Goal: Find specific page/section: Find specific page/section

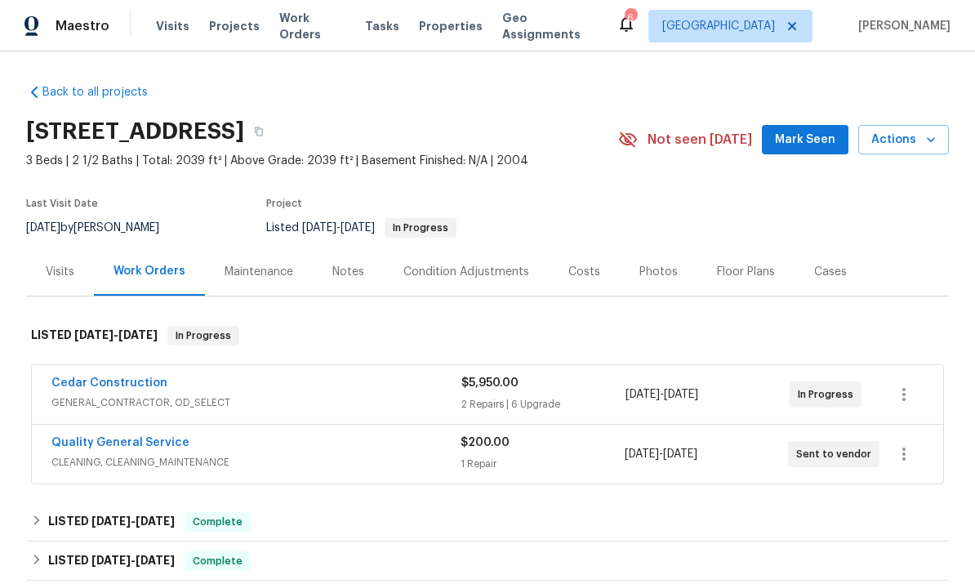
click at [37, 27] on img at bounding box center [32, 26] width 15 height 20
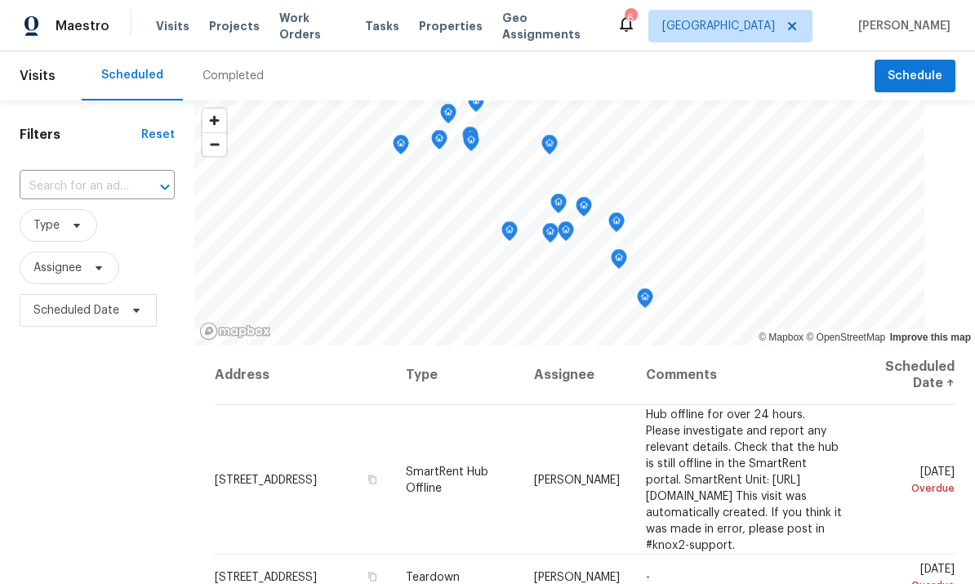
click at [368, 13] on div "Visits Projects Work Orders Tasks Properties Geo Assignments" at bounding box center [386, 26] width 461 height 33
click at [374, 24] on span "Tasks" at bounding box center [382, 25] width 34 height 11
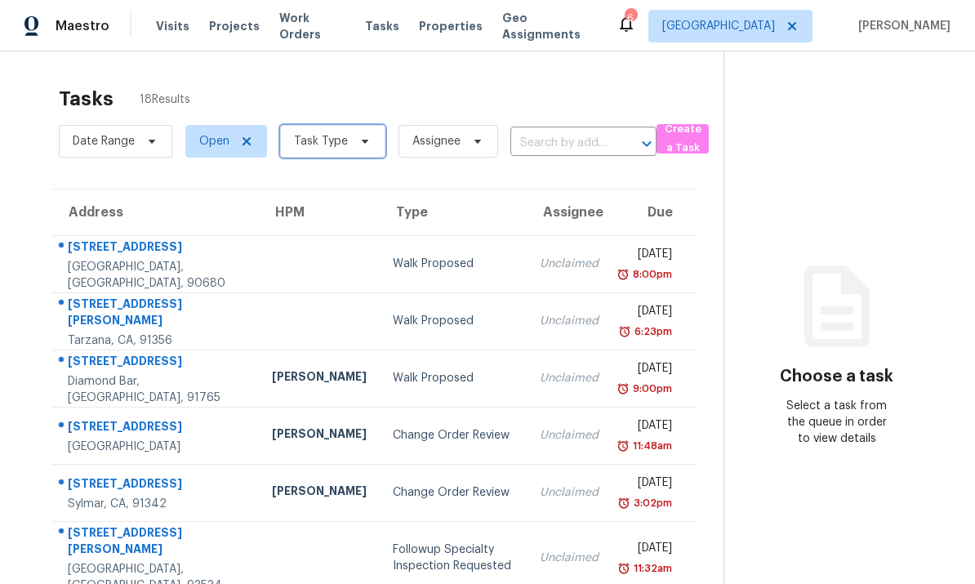
click at [338, 136] on span "Task Type" at bounding box center [321, 141] width 54 height 16
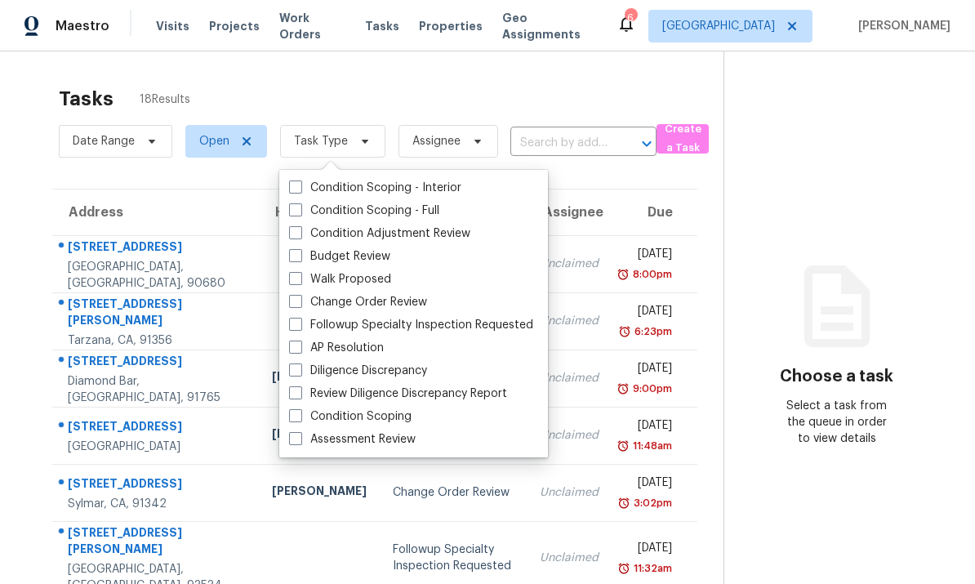
click at [299, 257] on span at bounding box center [295, 255] width 13 height 13
click at [299, 257] on input "Budget Review" at bounding box center [294, 253] width 11 height 11
checkbox input "true"
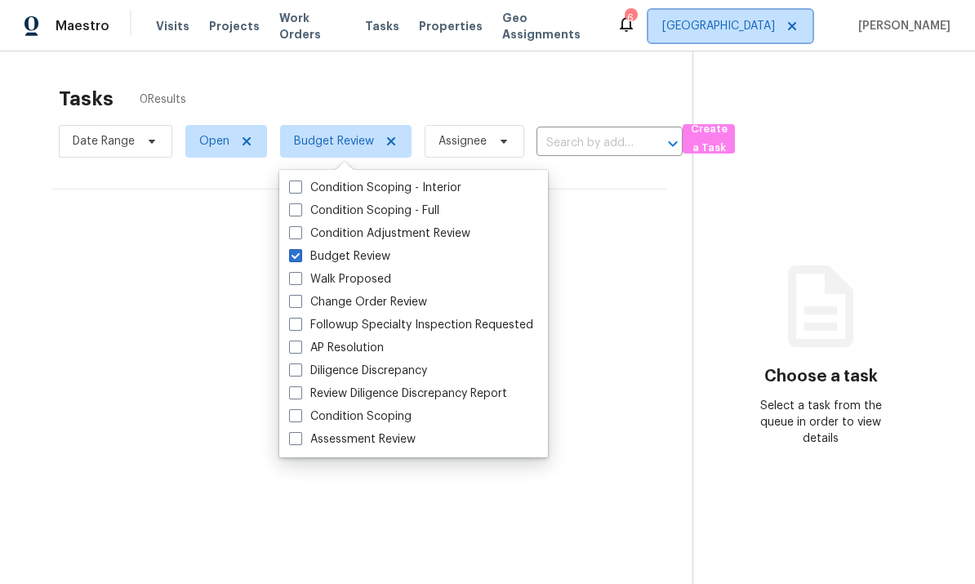
click at [773, 24] on span "[GEOGRAPHIC_DATA]" at bounding box center [731, 26] width 164 height 33
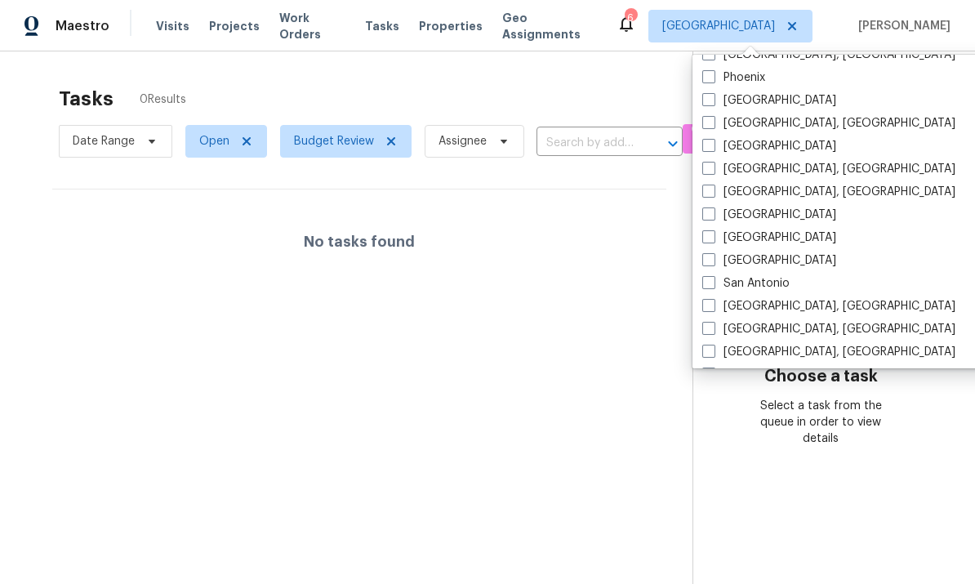
scroll to position [950, 0]
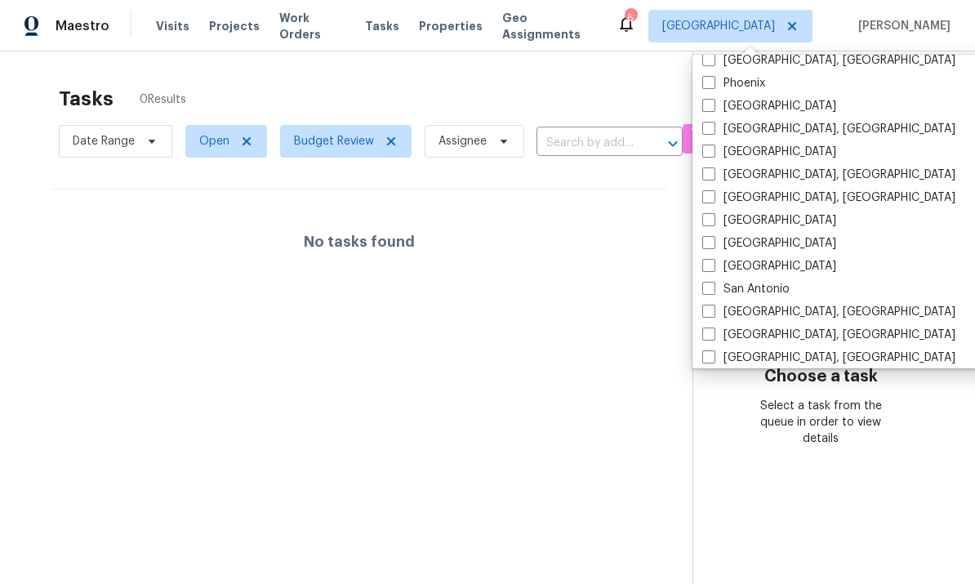
click at [712, 317] on span at bounding box center [709, 311] width 13 height 13
click at [712, 315] on input "San Diego, CA" at bounding box center [708, 309] width 11 height 11
checkbox input "true"
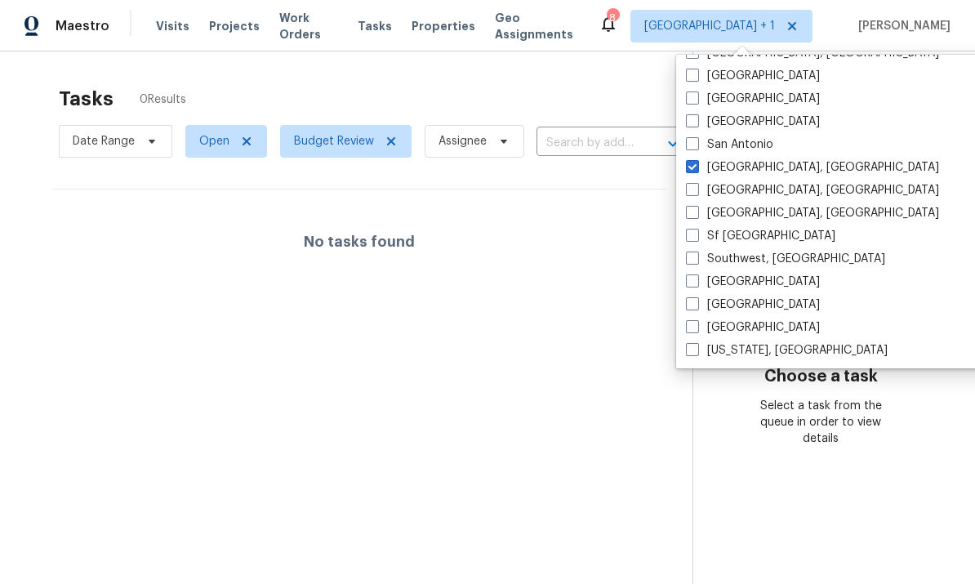
scroll to position [1095, 0]
click at [199, 75] on div "Tasks 0 Results Date Range Open Budget Review Assignee ​ Create a Task No tasks…" at bounding box center [487, 343] width 975 height 584
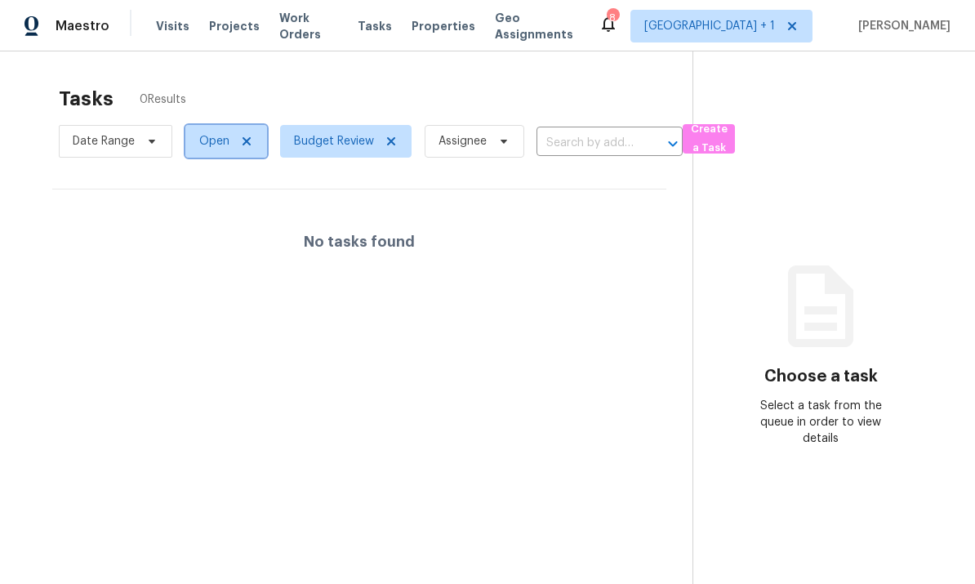
click at [210, 136] on span "Open" at bounding box center [214, 141] width 30 height 16
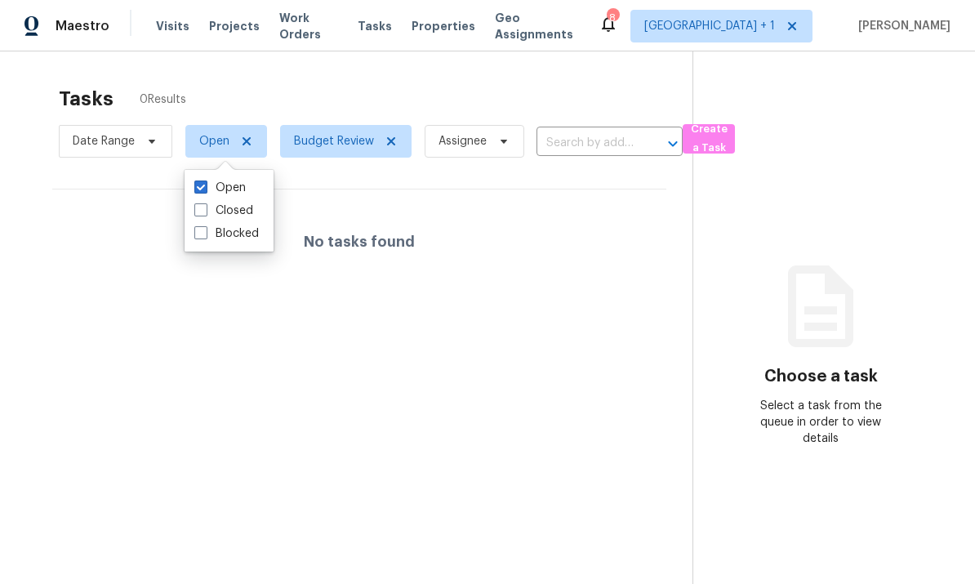
click at [203, 206] on span at bounding box center [200, 209] width 13 height 13
click at [203, 206] on input "Closed" at bounding box center [199, 208] width 11 height 11
checkbox input "true"
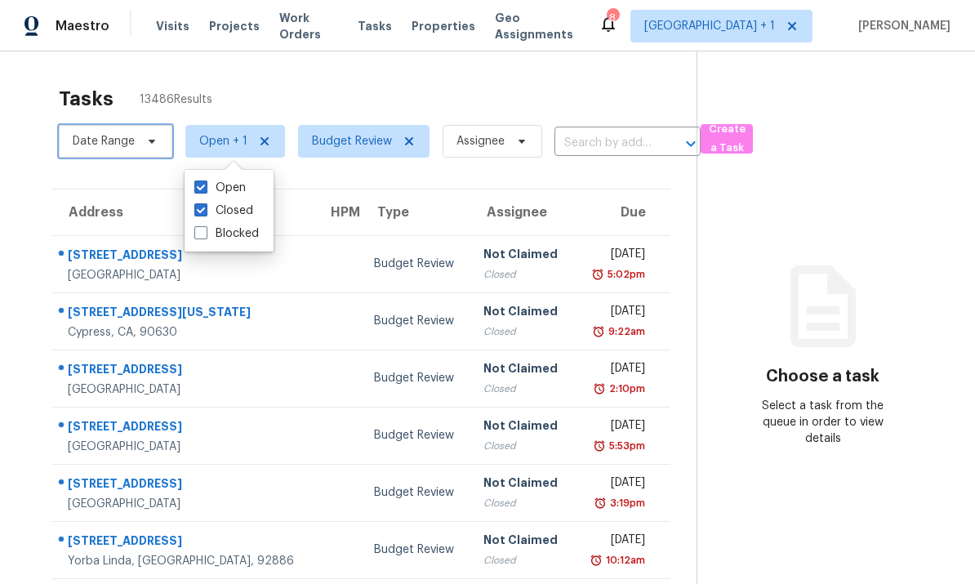
click at [138, 139] on span "Date Range" at bounding box center [116, 141] width 114 height 33
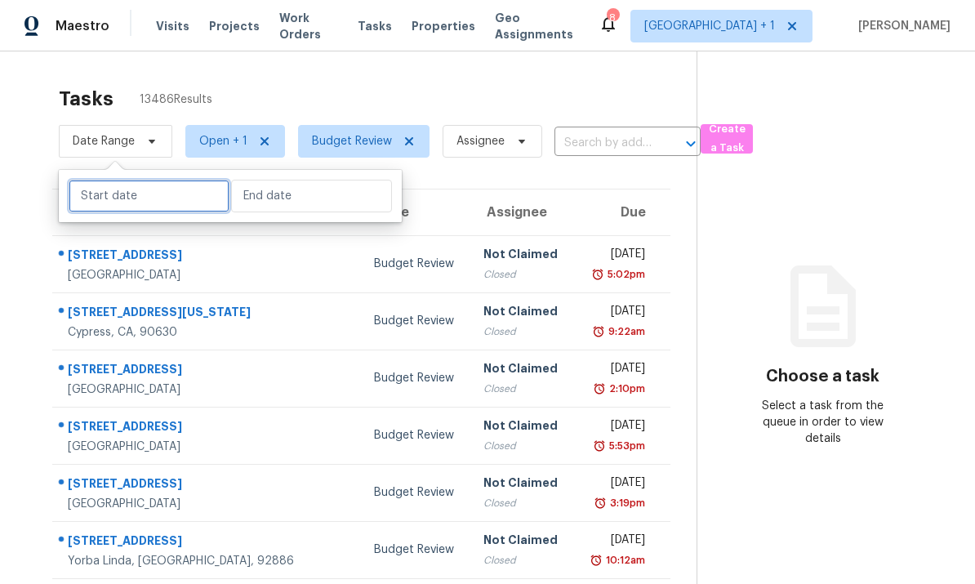
click at [113, 186] on input "text" at bounding box center [149, 196] width 161 height 33
select select "8"
select select "2025"
select select "9"
select select "2025"
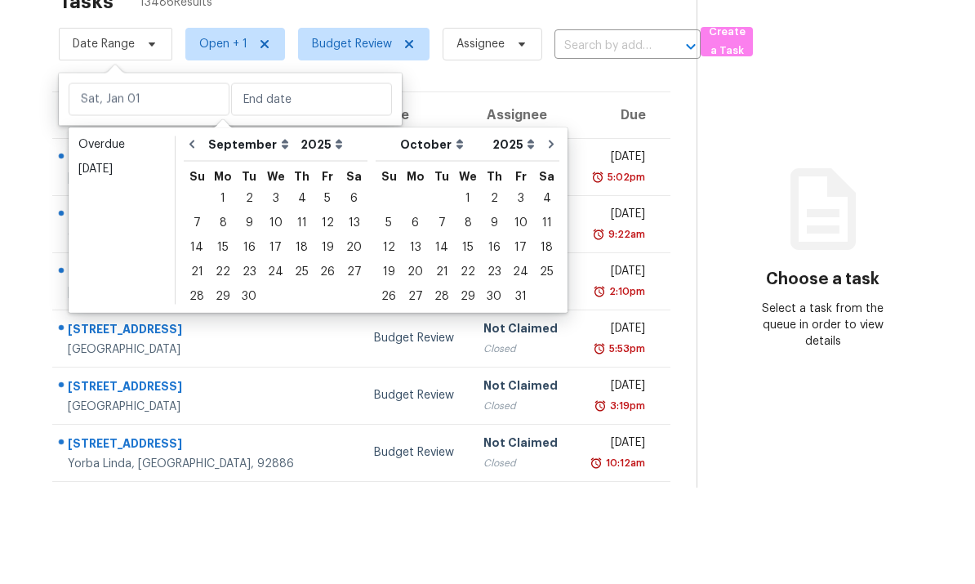
scroll to position [61, 0]
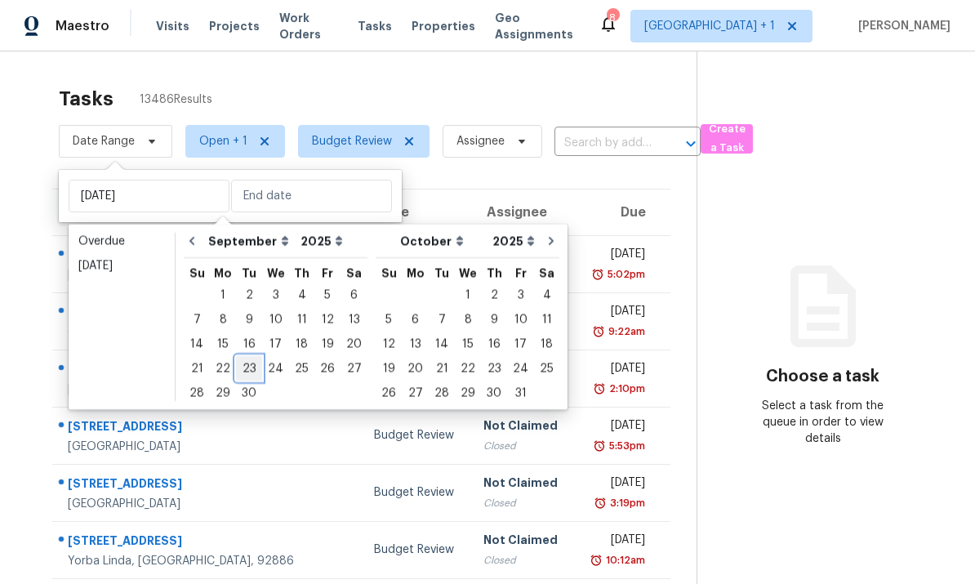
click at [243, 357] on div "23" at bounding box center [249, 368] width 26 height 23
type input "Tue, Sep 23"
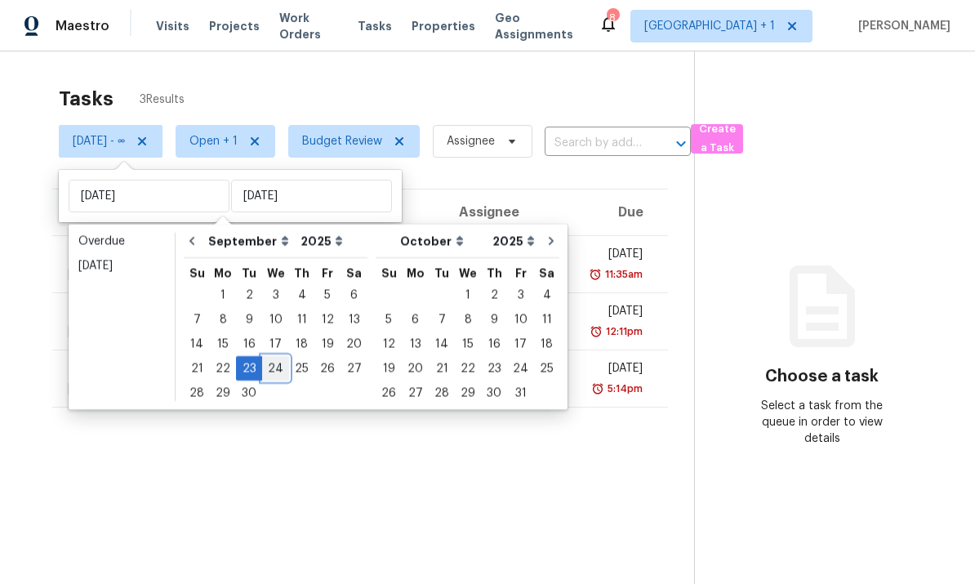
click at [275, 357] on div "24" at bounding box center [275, 368] width 27 height 23
type input "Wed, Sep 24"
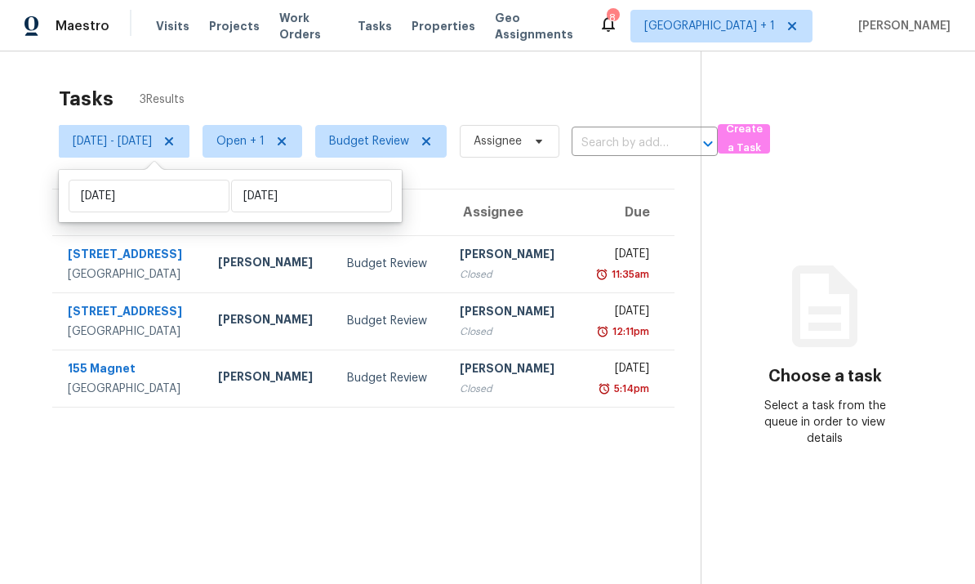
click at [228, 452] on section "Tasks 3 Results Tue, Sep 23 - Wed, Sep 24 Open + 1 Budget Review Assignee ​ Cre…" at bounding box center [363, 357] width 675 height 558
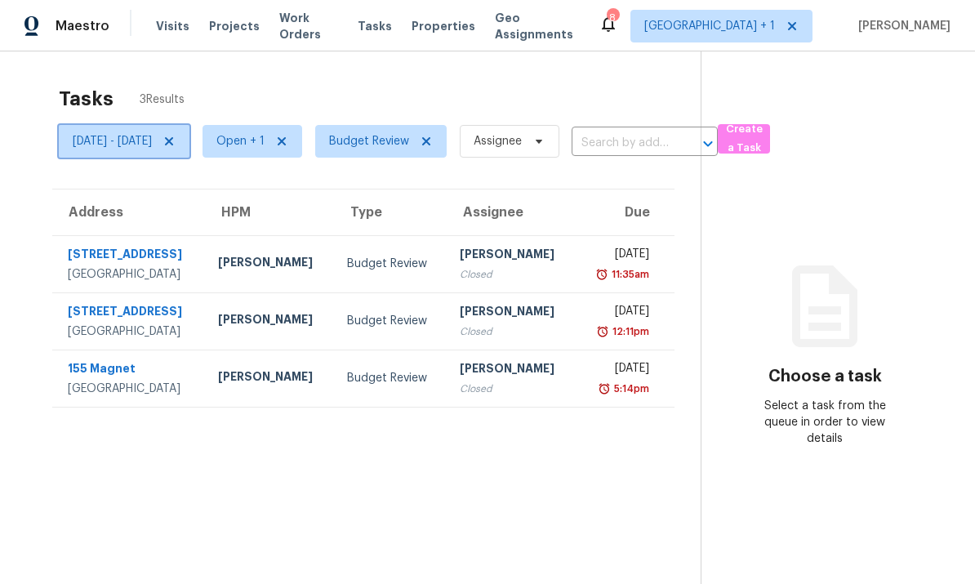
click at [91, 142] on span "Tue, Sep 23 - Wed, Sep 24" at bounding box center [112, 141] width 79 height 16
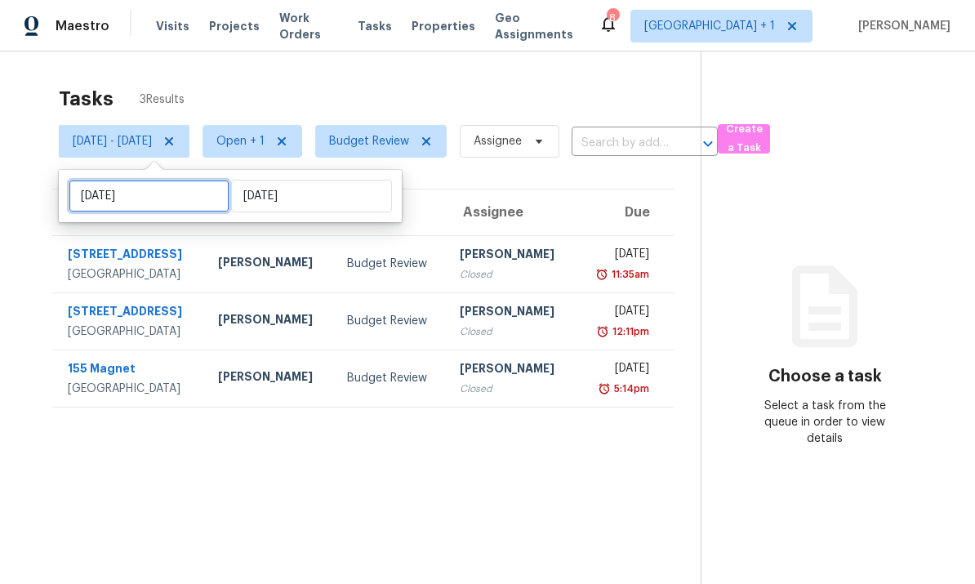
click at [92, 193] on input "Tue, Sep 23" at bounding box center [149, 196] width 161 height 33
select select "8"
select select "2025"
select select "9"
select select "2025"
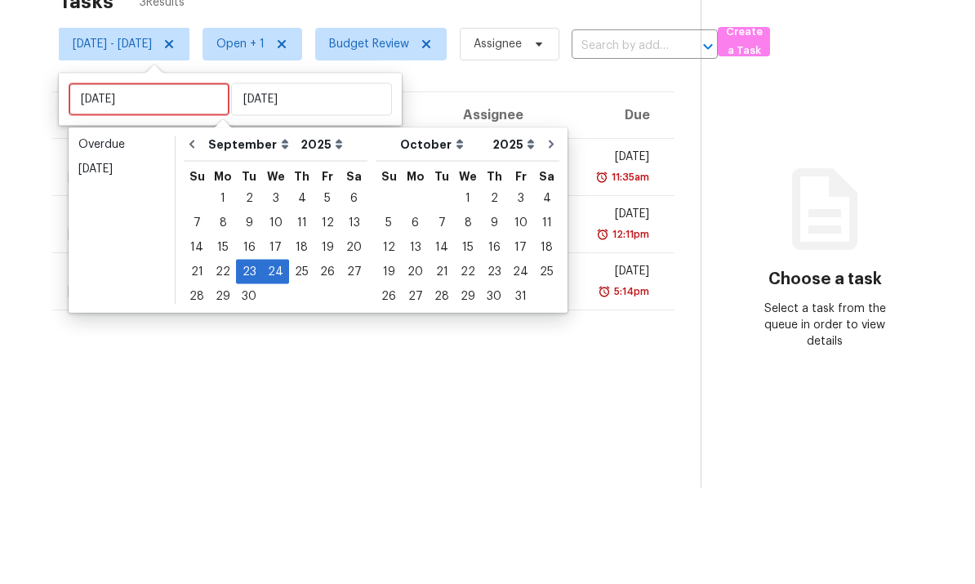
scroll to position [61, 0]
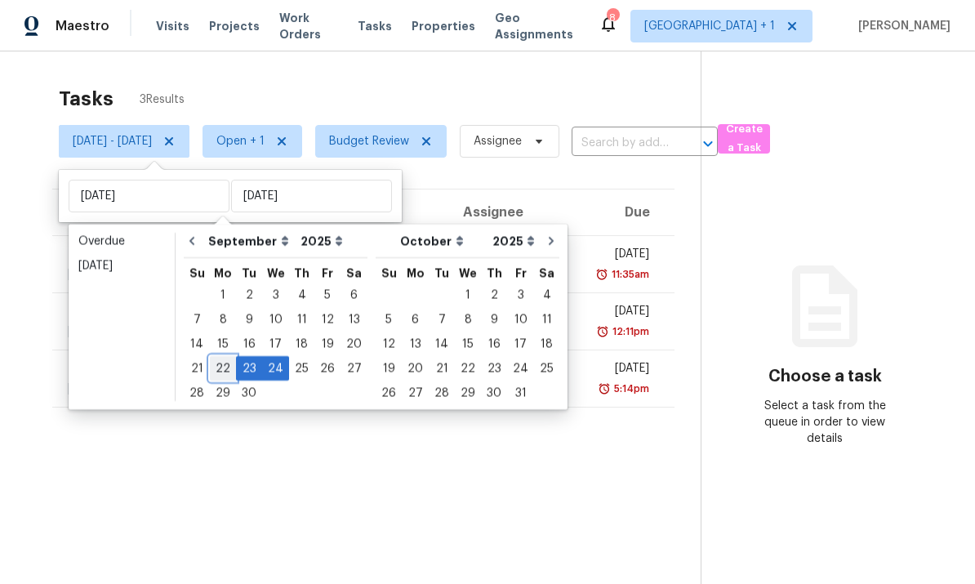
click at [215, 357] on div "22" at bounding box center [223, 368] width 26 height 23
type input "Mon, Sep 22"
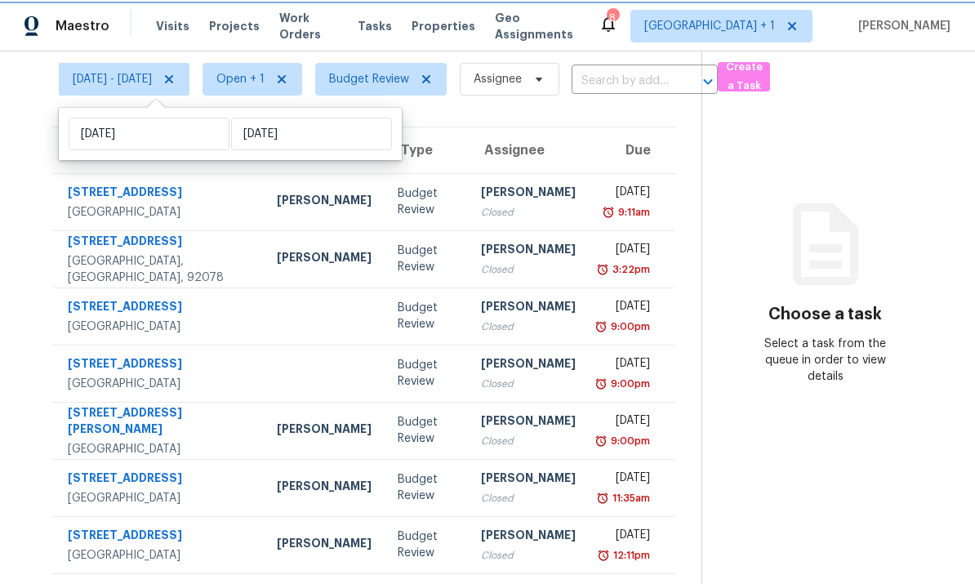
scroll to position [61, 0]
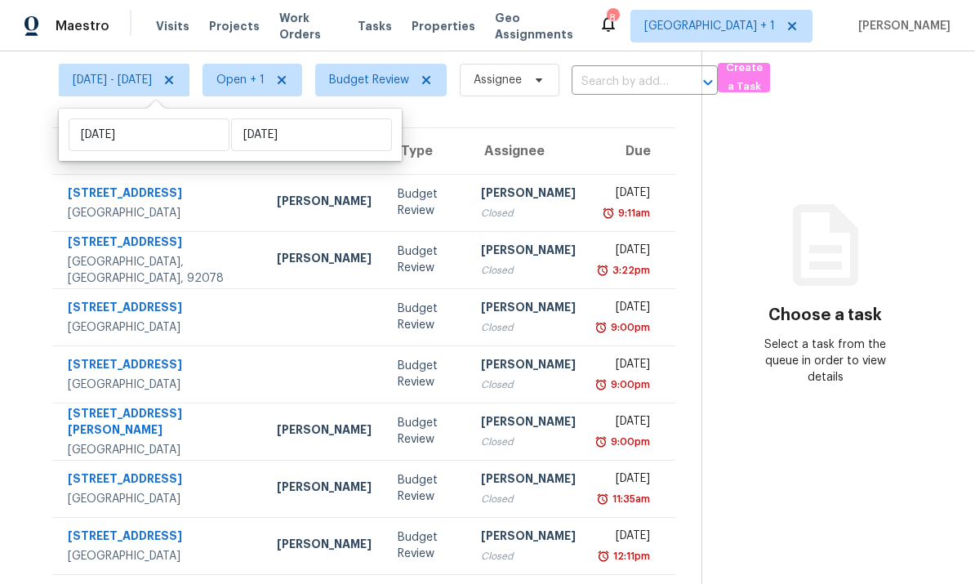
click at [13, 162] on div "Tasks 8 Results Mon, Sep 22 - Wed, Sep 24 Open + 1 Budget Review Assignee ​ Cre…" at bounding box center [487, 317] width 975 height 655
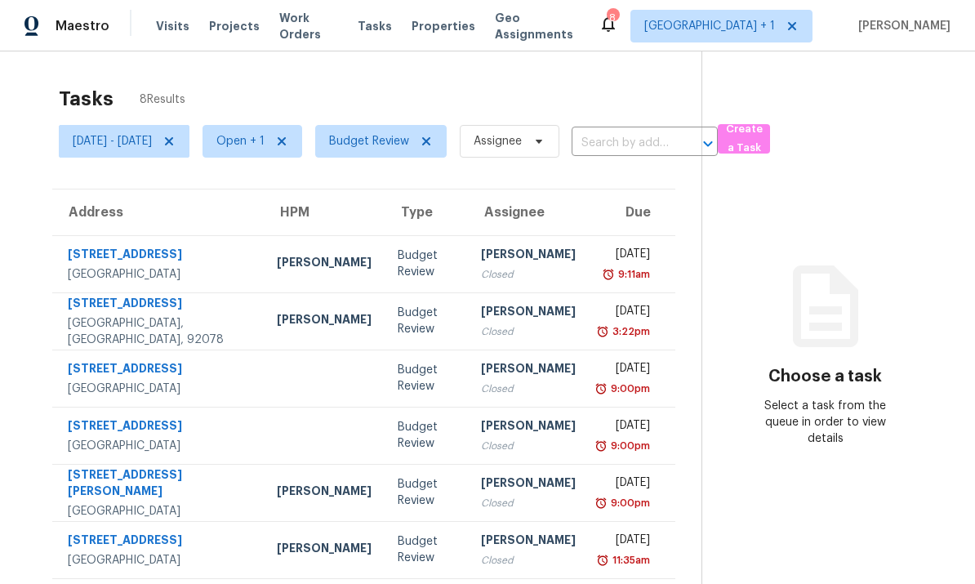
scroll to position [0, 0]
click at [106, 133] on span "Mon, Sep 22 - Wed, Sep 24" at bounding box center [112, 141] width 79 height 16
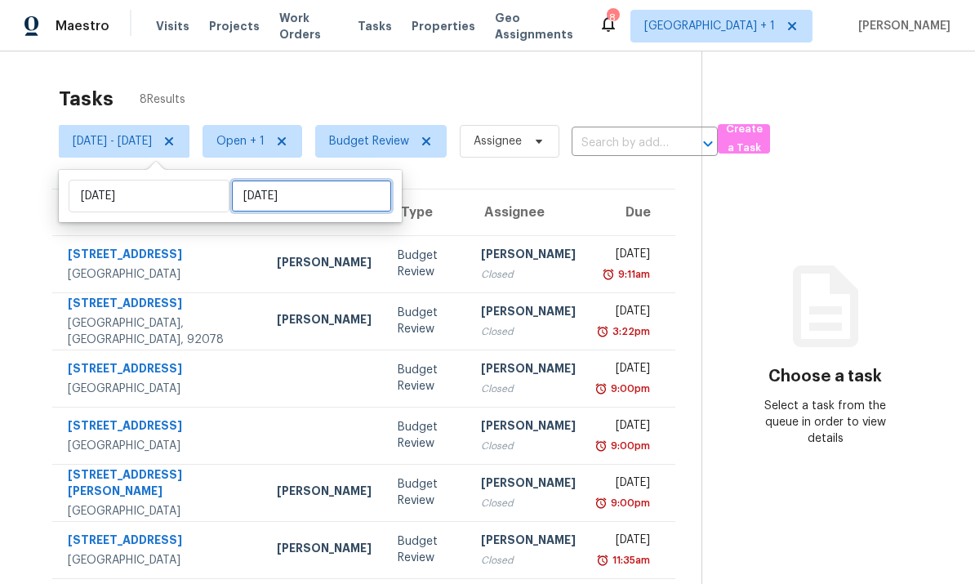
click at [274, 180] on input "Wed, Sep 24" at bounding box center [311, 196] width 161 height 33
select select "8"
select select "2025"
select select "9"
select select "2025"
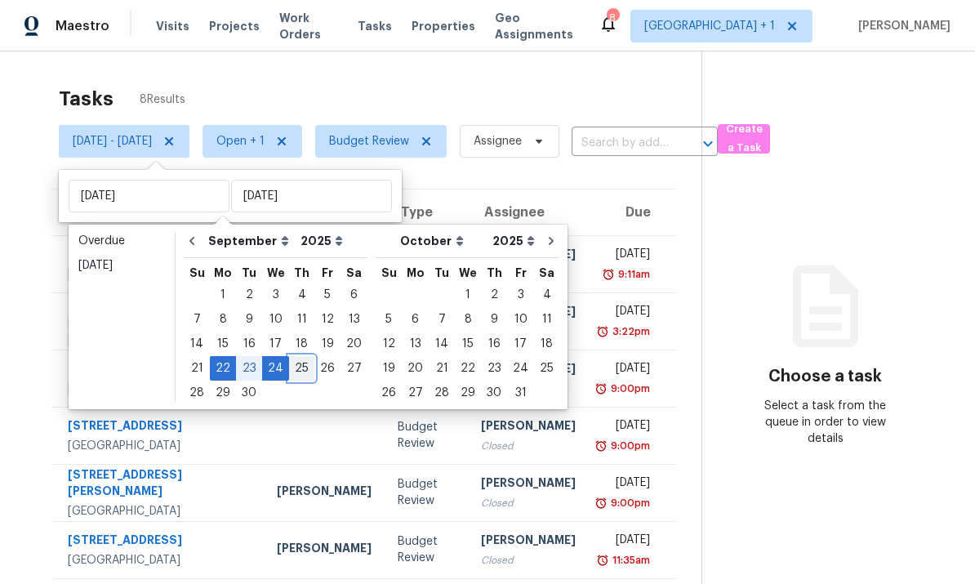
click at [297, 357] on div "25" at bounding box center [301, 368] width 25 height 23
type input "Thu, Sep 25"
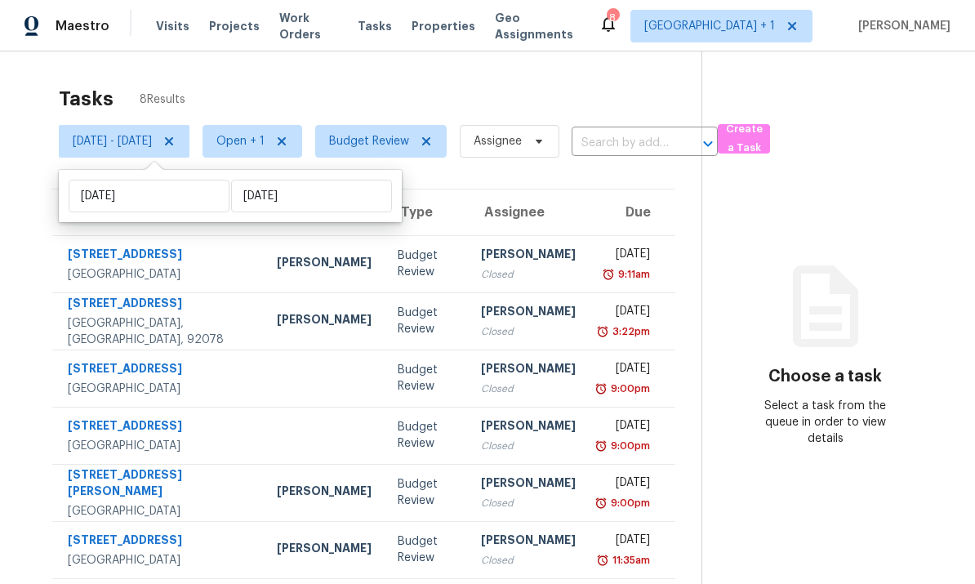
click at [24, 51] on div "Tasks 8 Results Mon, Sep 22 - Thu, Sep 25 Open + 1 Budget Review Assignee ​ Cre…" at bounding box center [487, 378] width 975 height 655
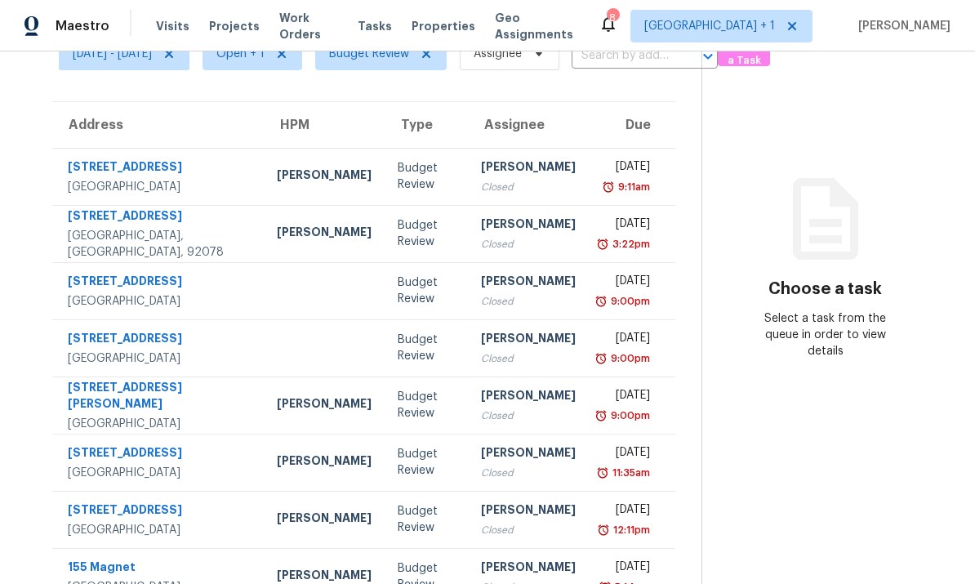
scroll to position [80, 0]
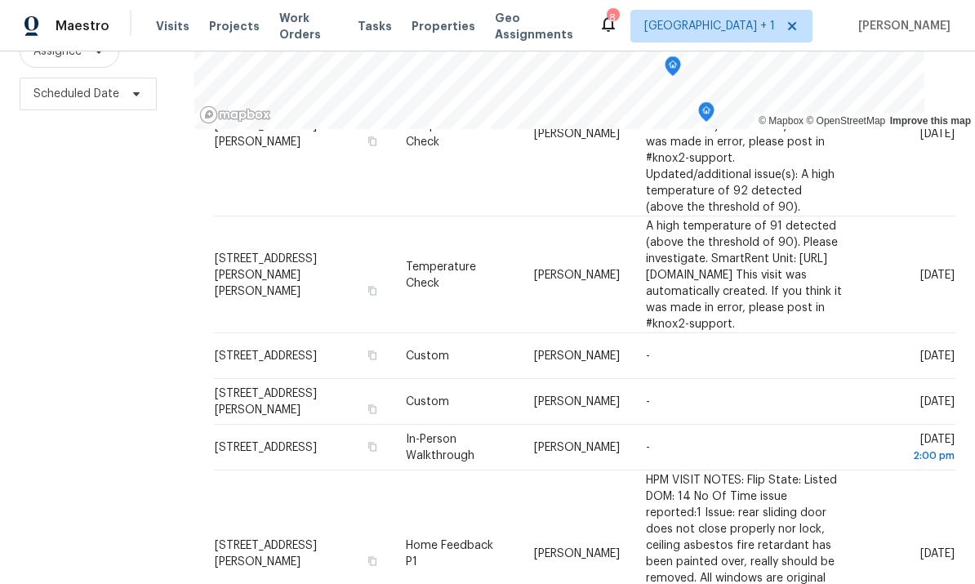
scroll to position [1347, 0]
click at [52, 150] on div "Filters Reset ​ Type Assignee Scheduled Date" at bounding box center [97, 240] width 194 height 712
click at [42, 167] on div "Filters Reset ​ Type Assignee Scheduled Date" at bounding box center [97, 240] width 194 height 712
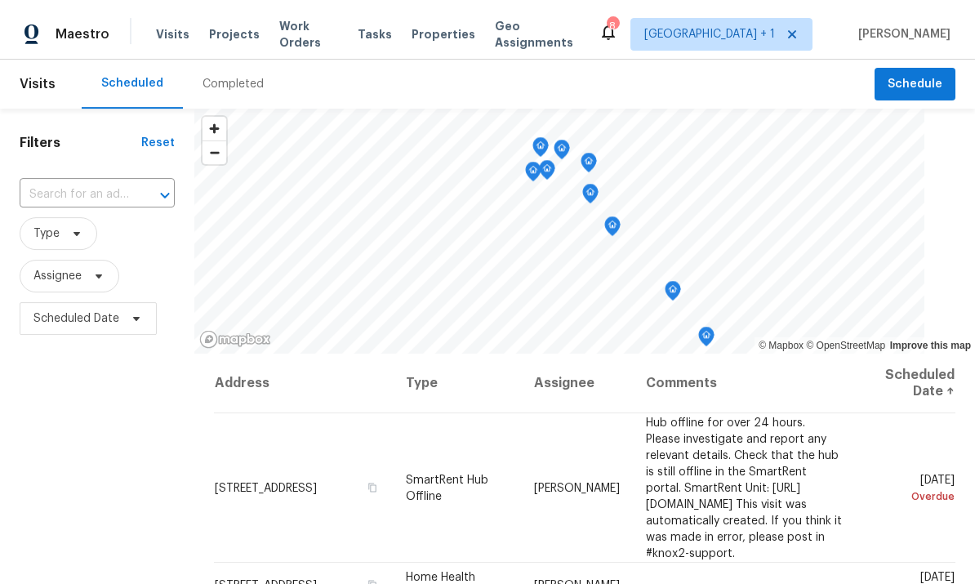
scroll to position [0, 0]
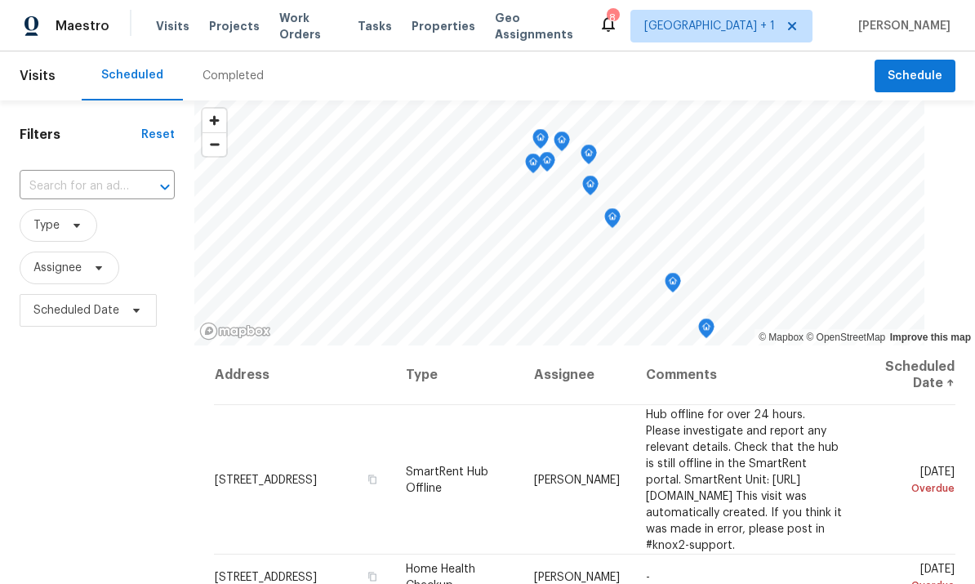
click at [434, 20] on span "Properties" at bounding box center [444, 26] width 64 height 16
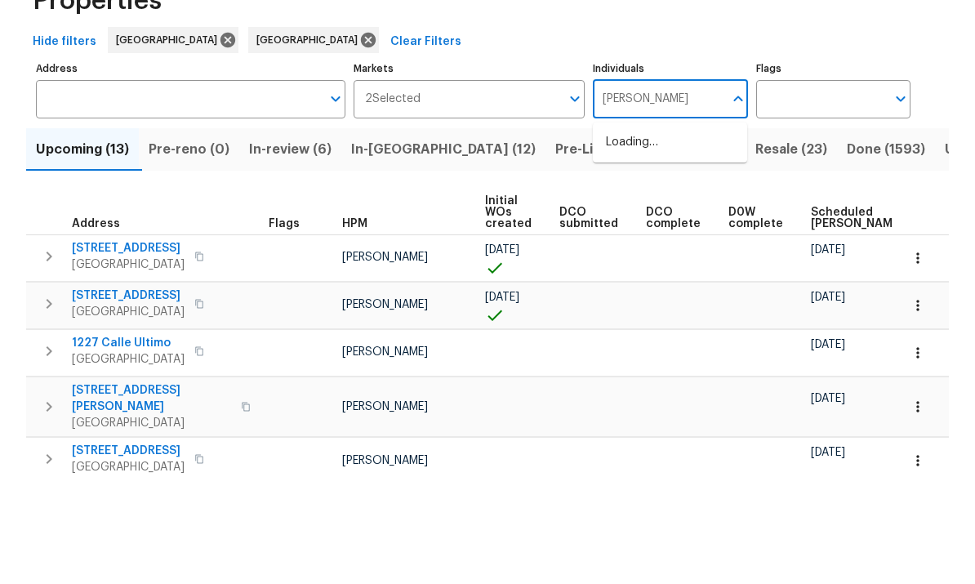
type input "frank"
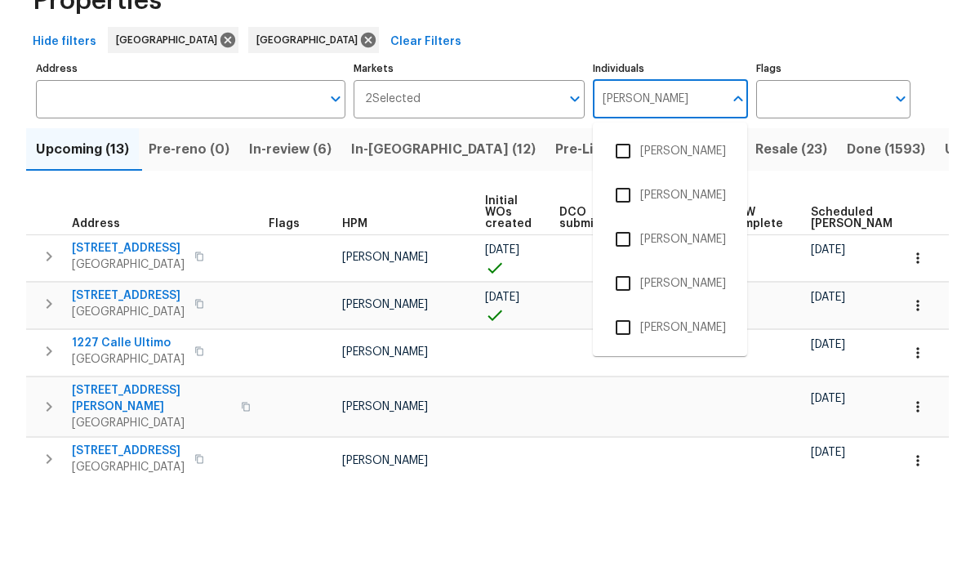
scroll to position [61, 0]
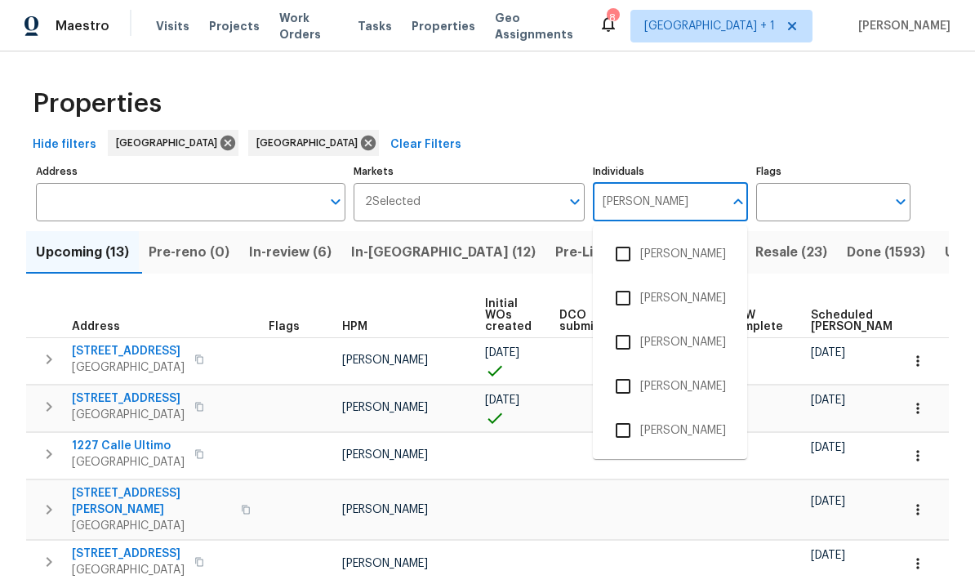
click at [626, 413] on input "checkbox" at bounding box center [623, 430] width 34 height 34
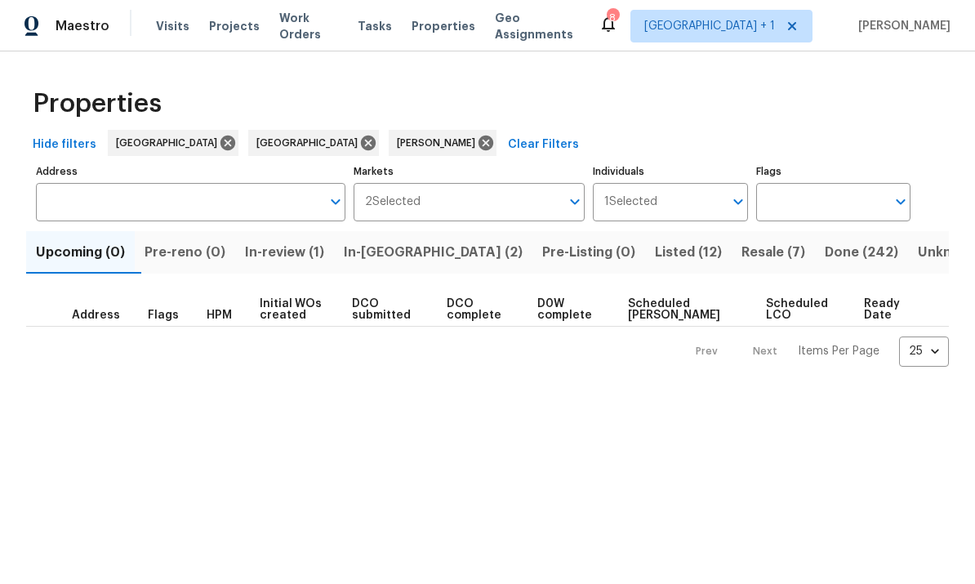
click at [732, 270] on button "Resale (7)" at bounding box center [773, 252] width 83 height 42
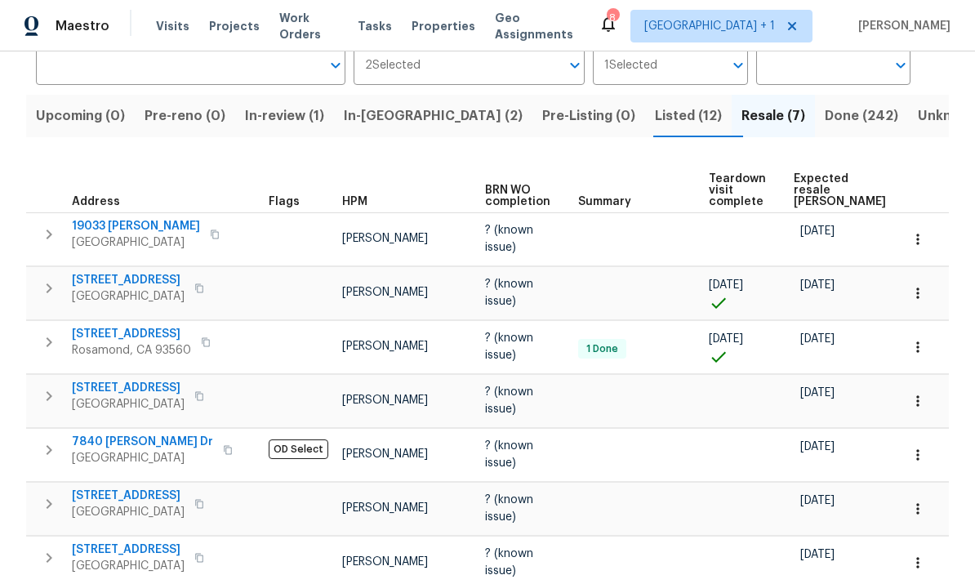
scroll to position [61, 0]
click at [20, 224] on div "Properties Hide filters Los Angeles San Diego Frank Santellanes Clear Filters A…" at bounding box center [487, 285] width 975 height 741
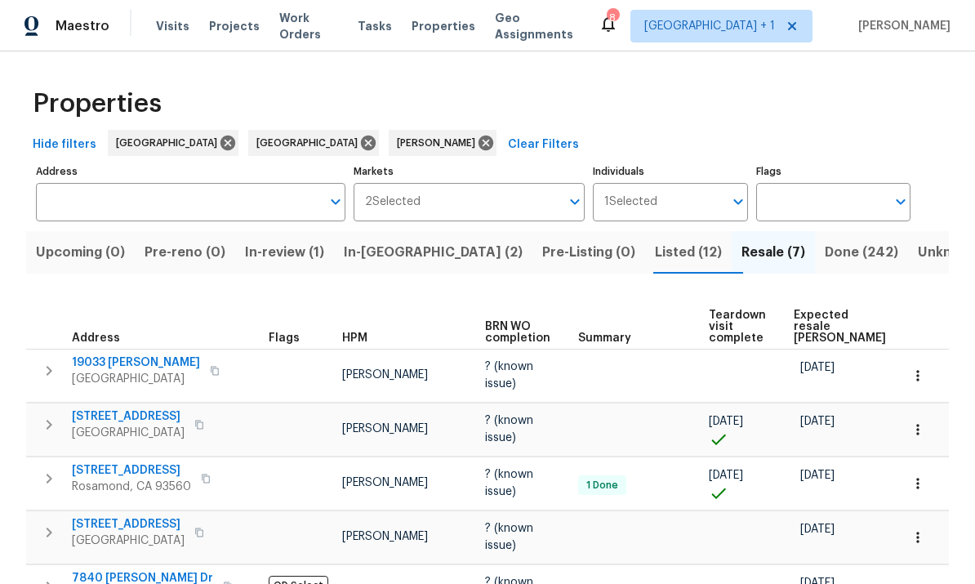
scroll to position [0, 0]
click at [361, 136] on icon at bounding box center [368, 143] width 15 height 15
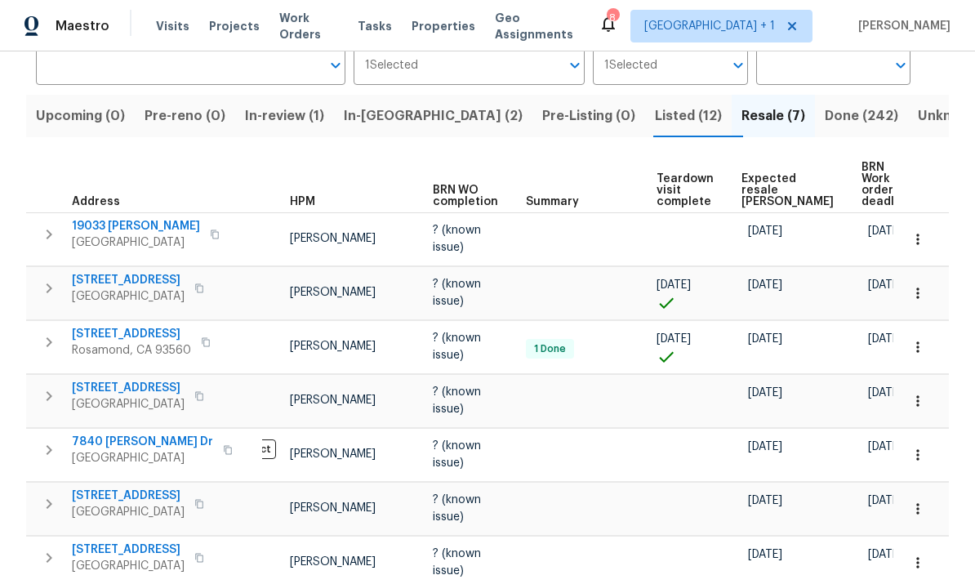
scroll to position [0, 51]
click at [766, 175] on span "Expected resale COE" at bounding box center [789, 190] width 92 height 34
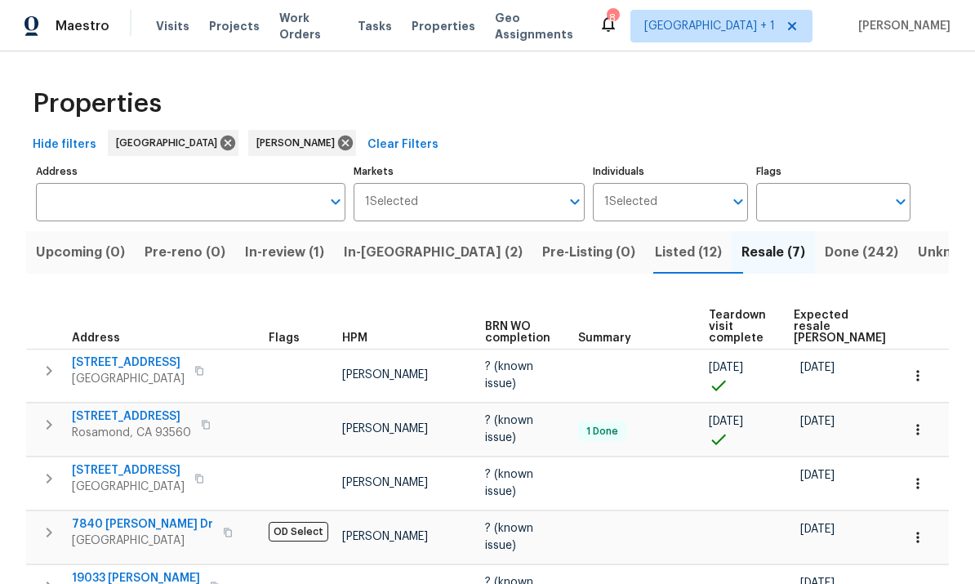
click at [384, 241] on span "In-reno (2)" at bounding box center [433, 252] width 179 height 23
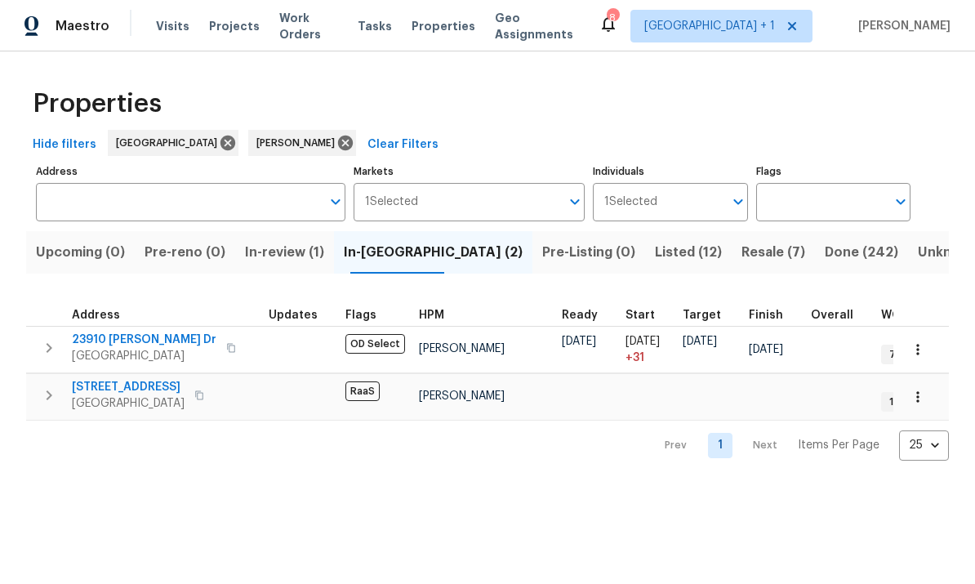
click at [106, 383] on span "16121 Filbert St" at bounding box center [128, 387] width 113 height 16
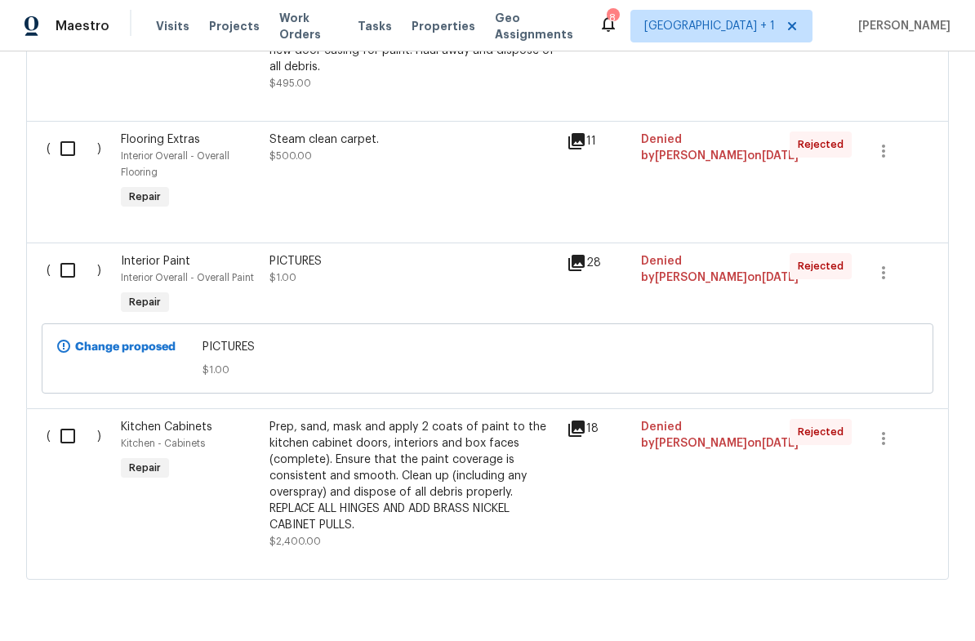
scroll to position [963, 0]
